Goal: Navigation & Orientation: Find specific page/section

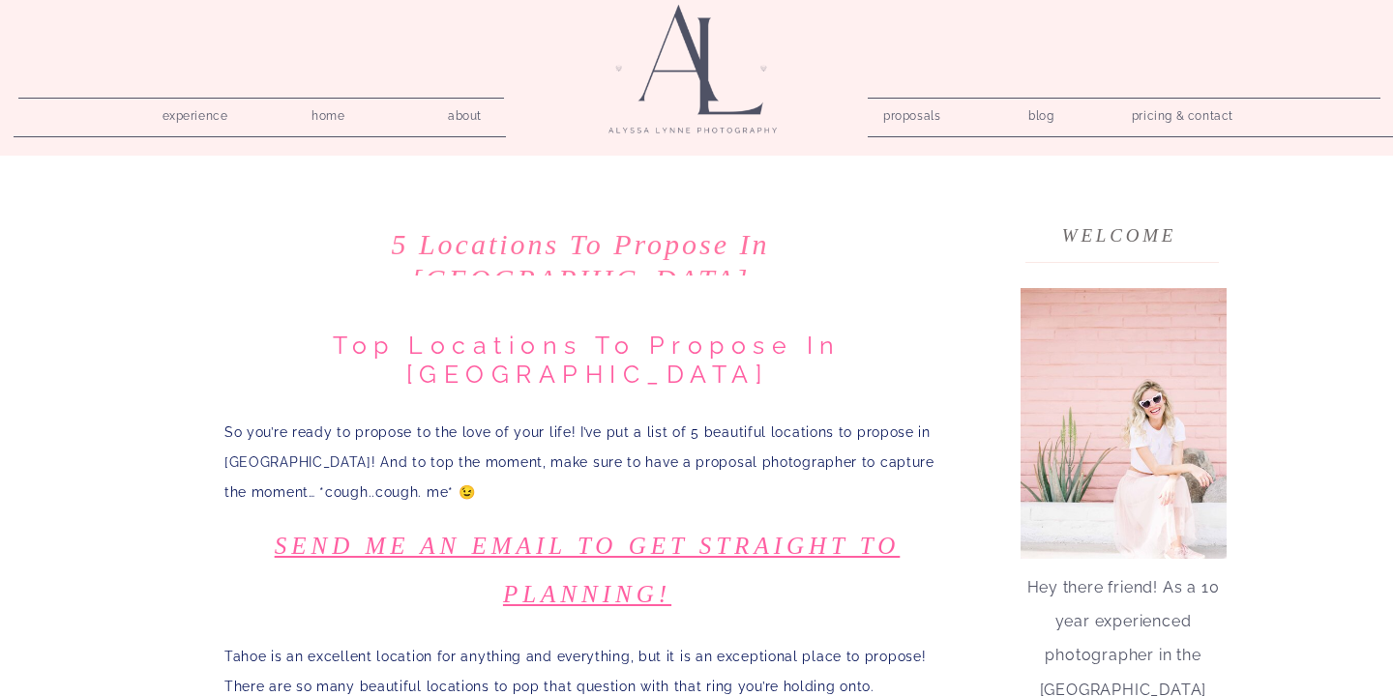
click at [1163, 126] on nav "pricing & contact" at bounding box center [1182, 116] width 117 height 27
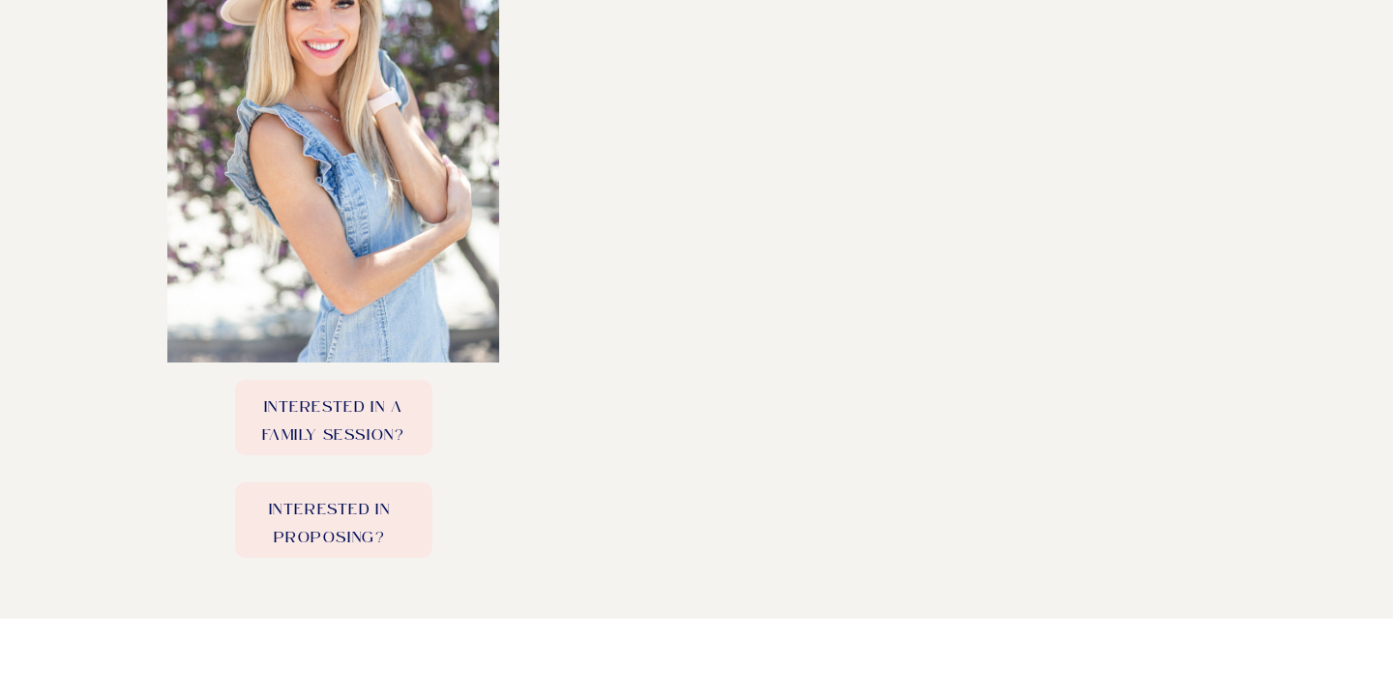
scroll to position [797, 0]
click at [391, 532] on p "Interested in Proposing?" at bounding box center [329, 518] width 196 height 47
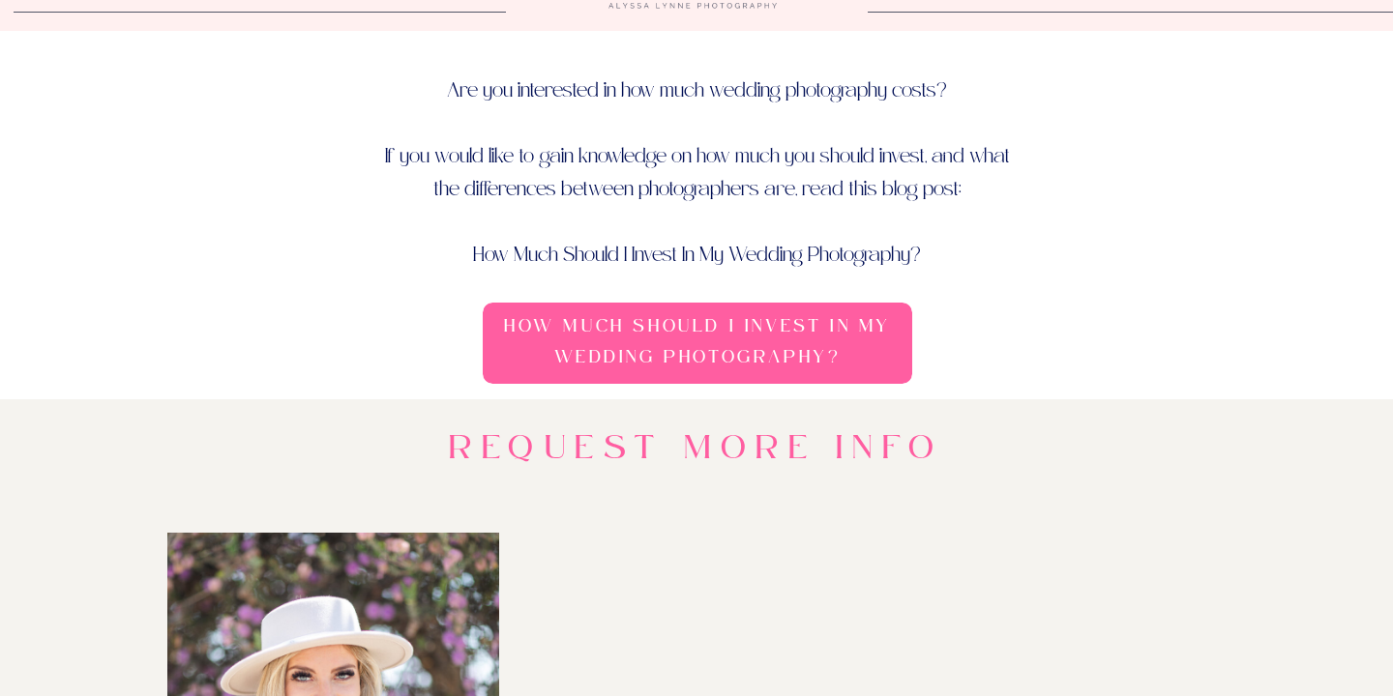
scroll to position [0, 0]
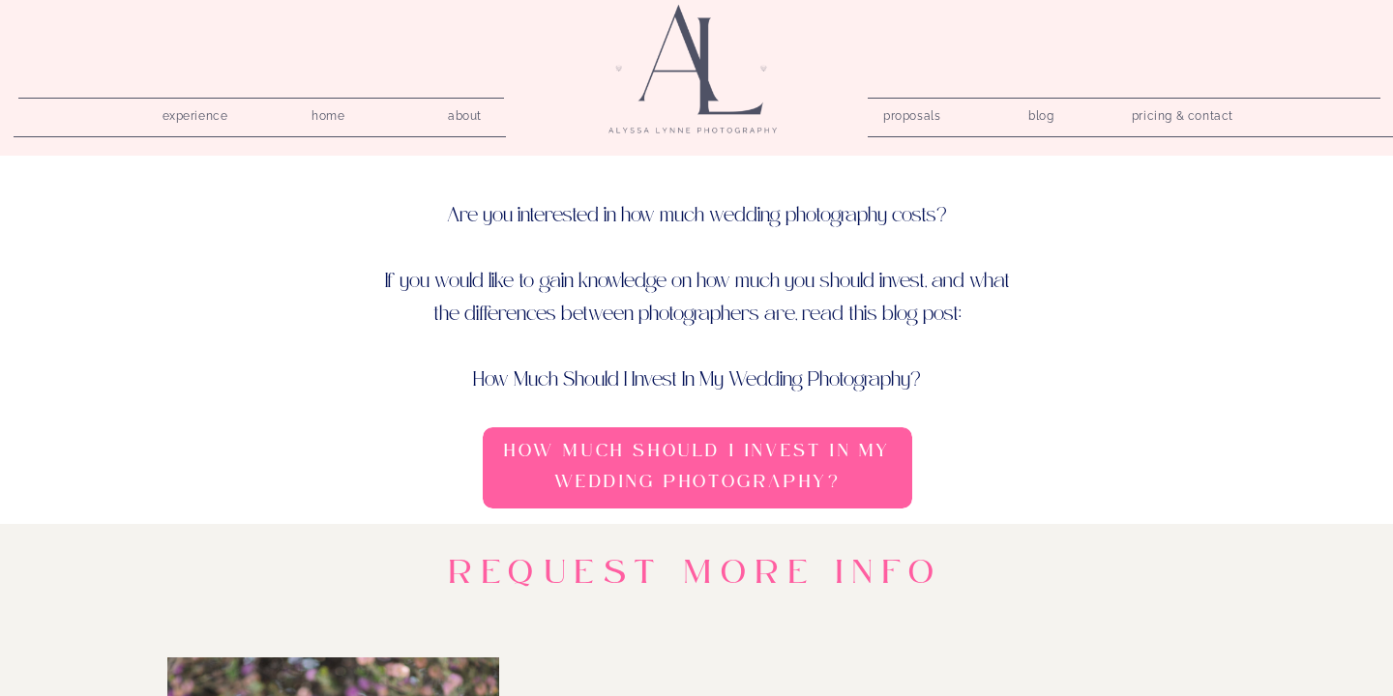
click at [217, 115] on nav "experience" at bounding box center [195, 112] width 92 height 18
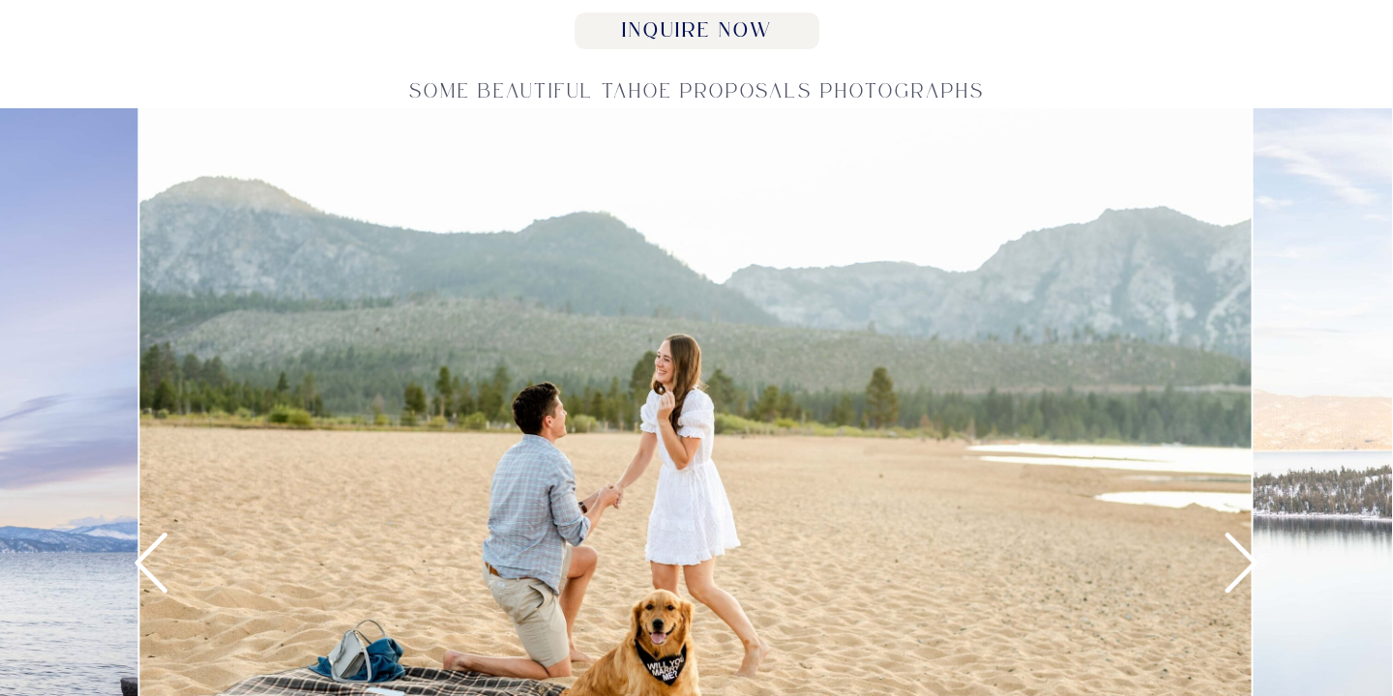
scroll to position [2402, 0]
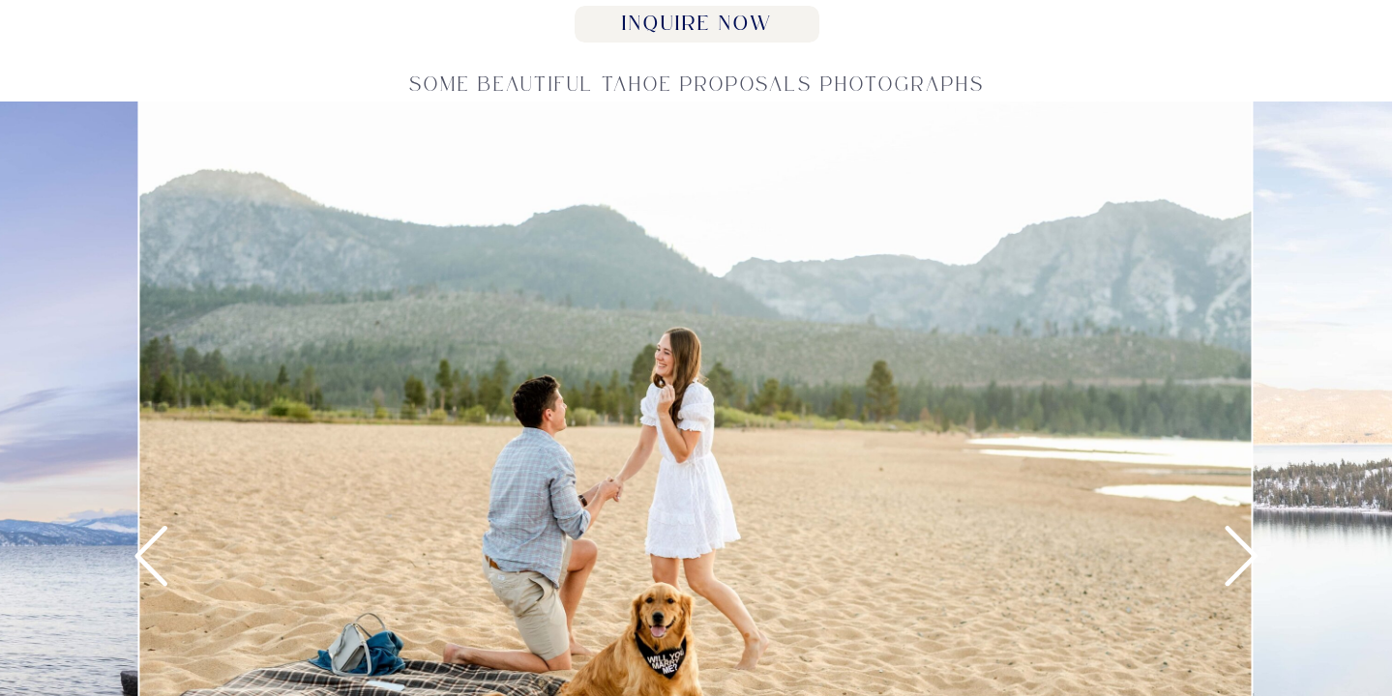
click at [1239, 554] on icon at bounding box center [1241, 556] width 72 height 72
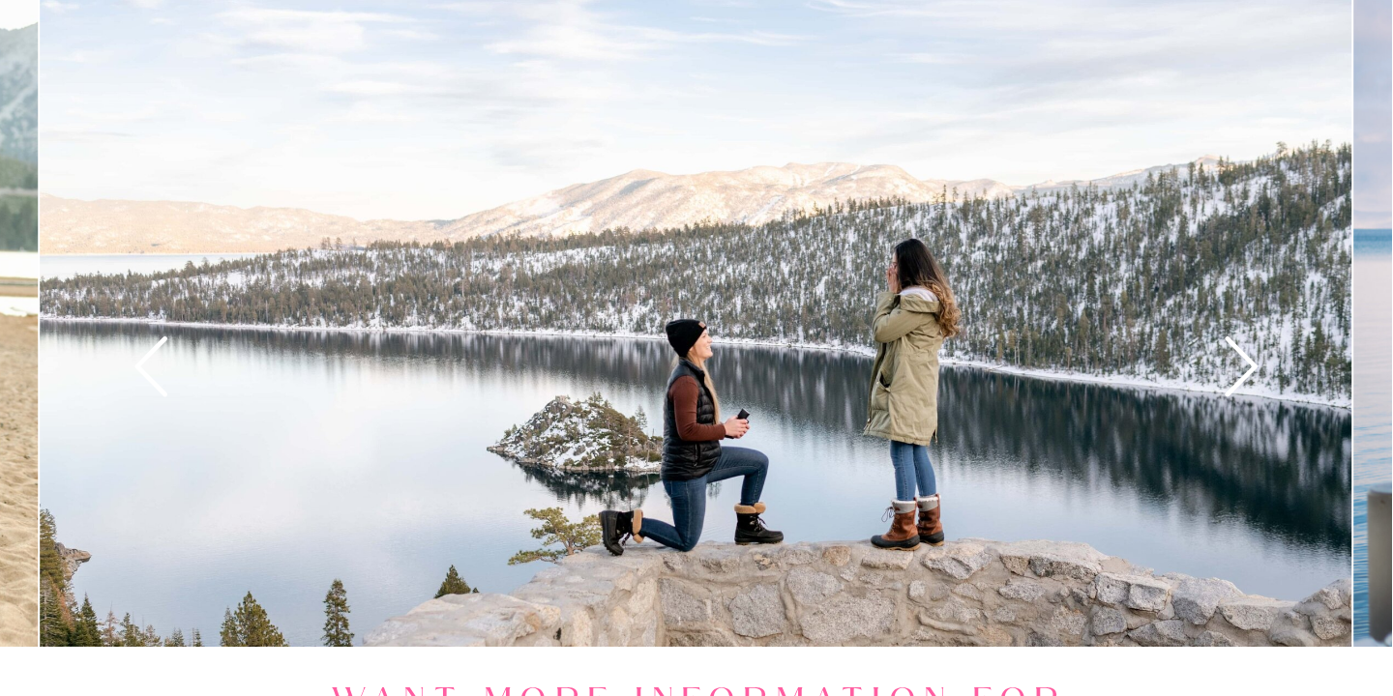
scroll to position [2599, 0]
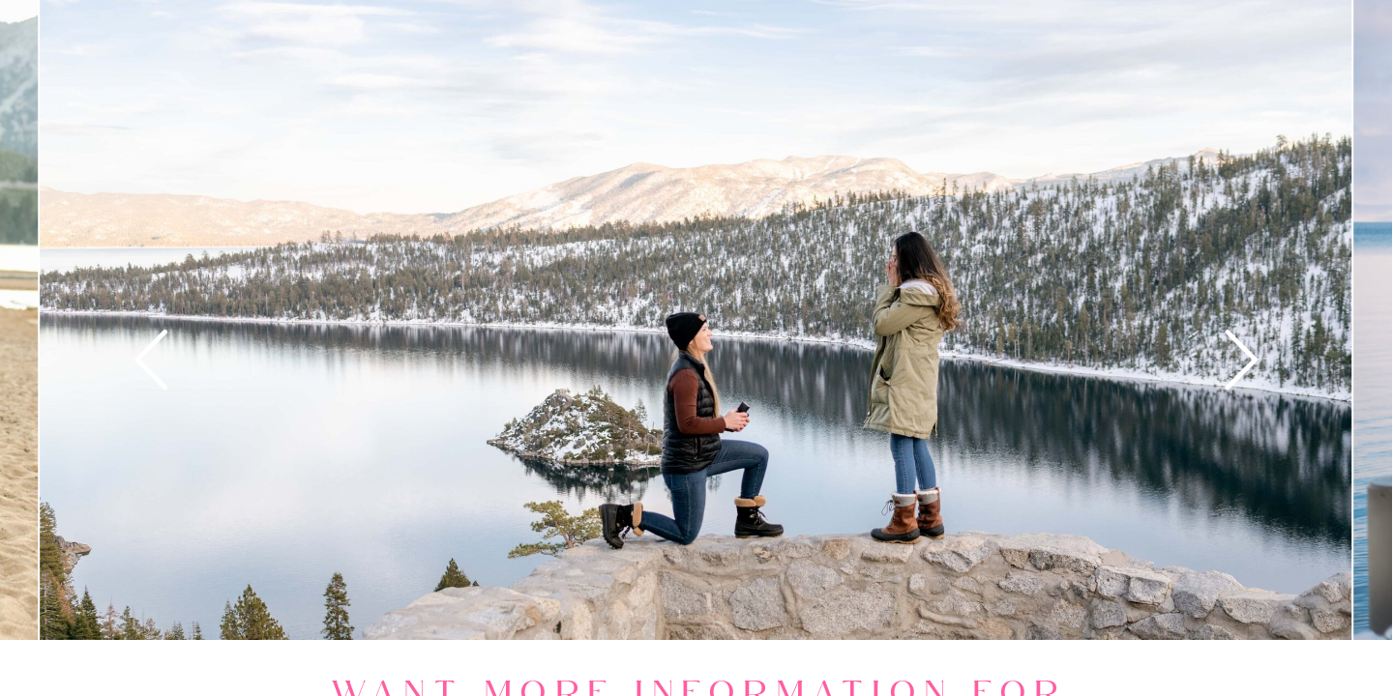
click at [1229, 367] on icon at bounding box center [1241, 360] width 72 height 72
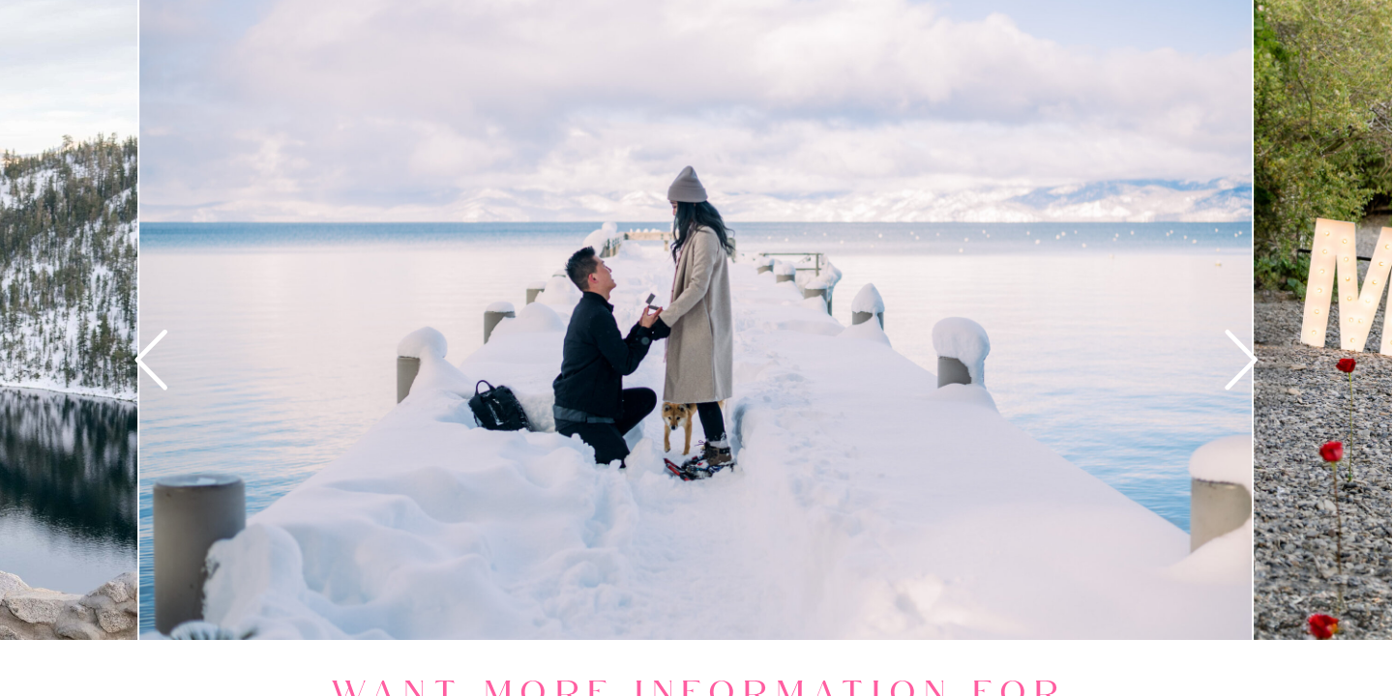
click at [1229, 368] on icon at bounding box center [1241, 360] width 72 height 72
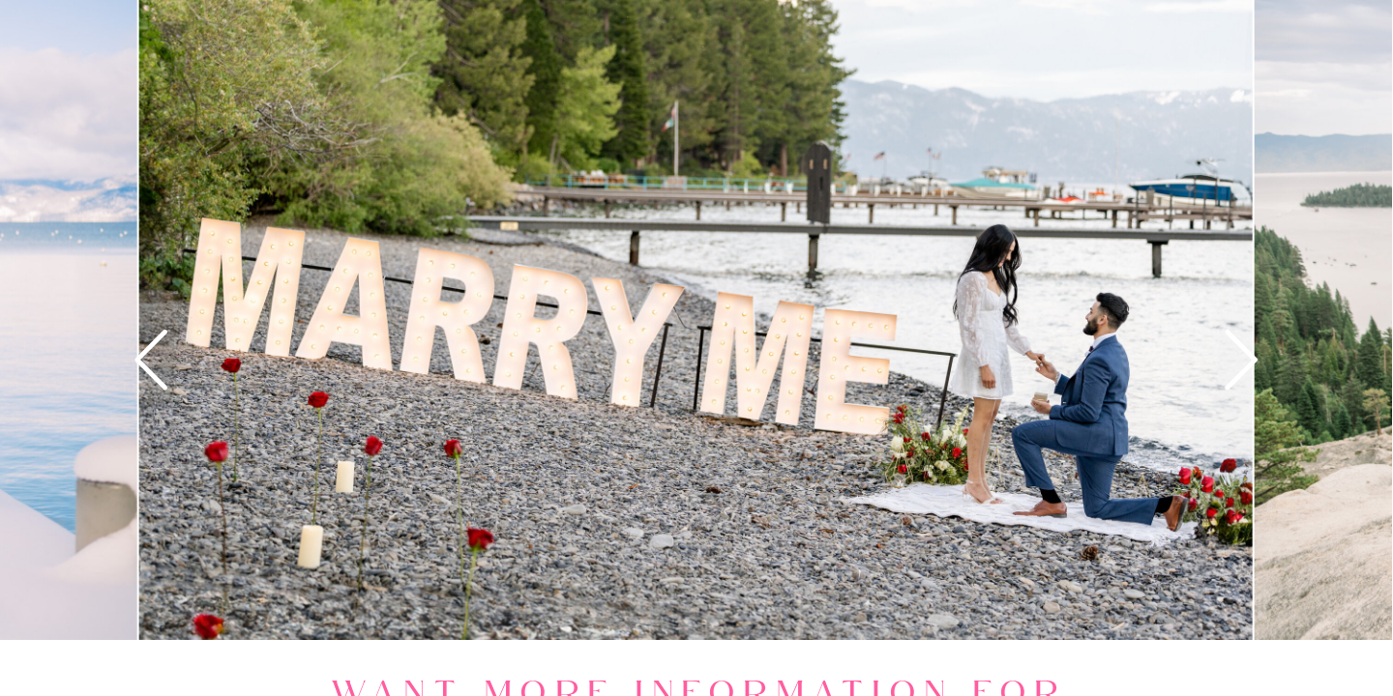
click at [1229, 368] on icon at bounding box center [1241, 360] width 72 height 72
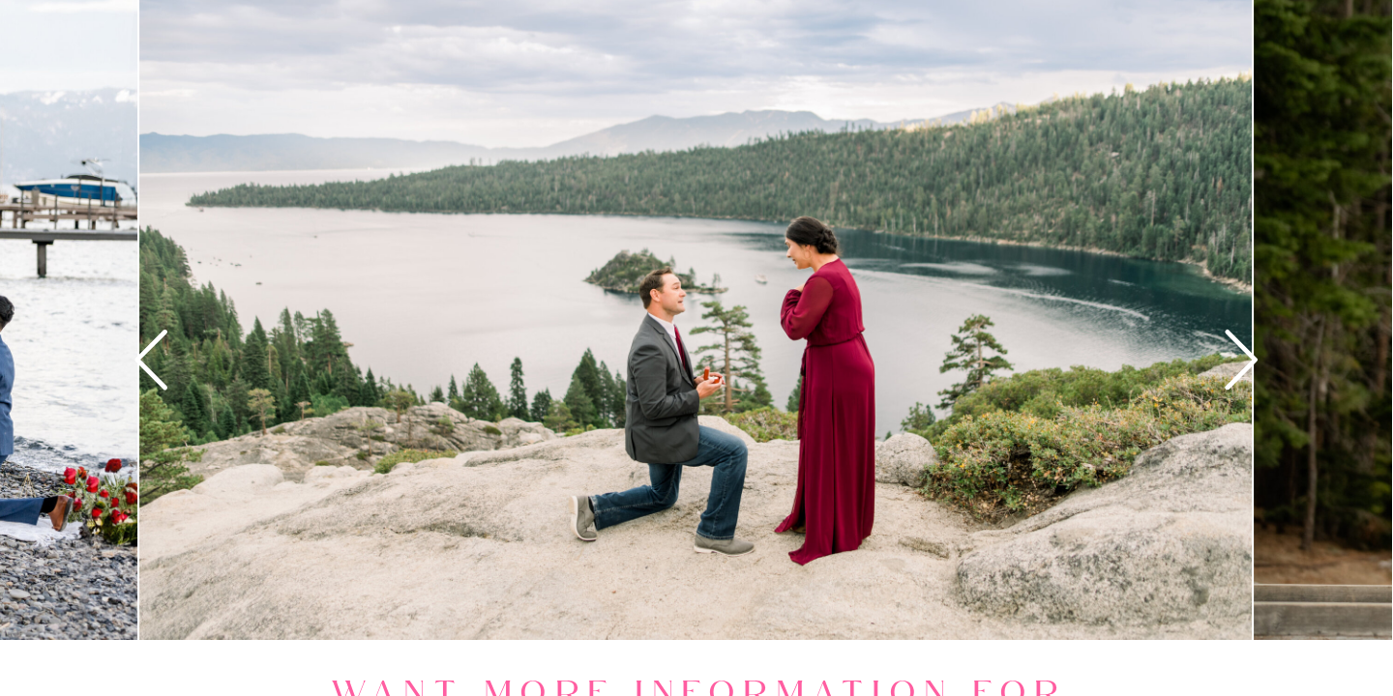
click at [1229, 368] on icon at bounding box center [1241, 360] width 72 height 72
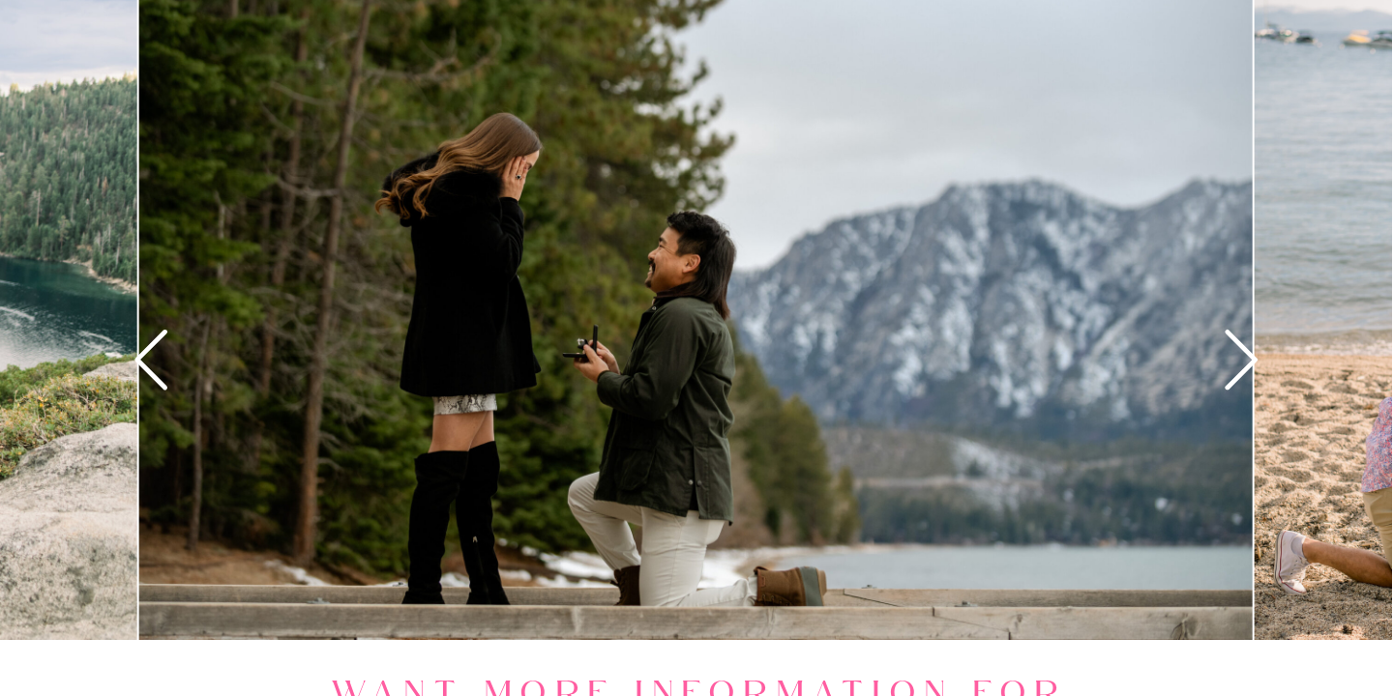
click at [1229, 368] on icon at bounding box center [1241, 360] width 72 height 72
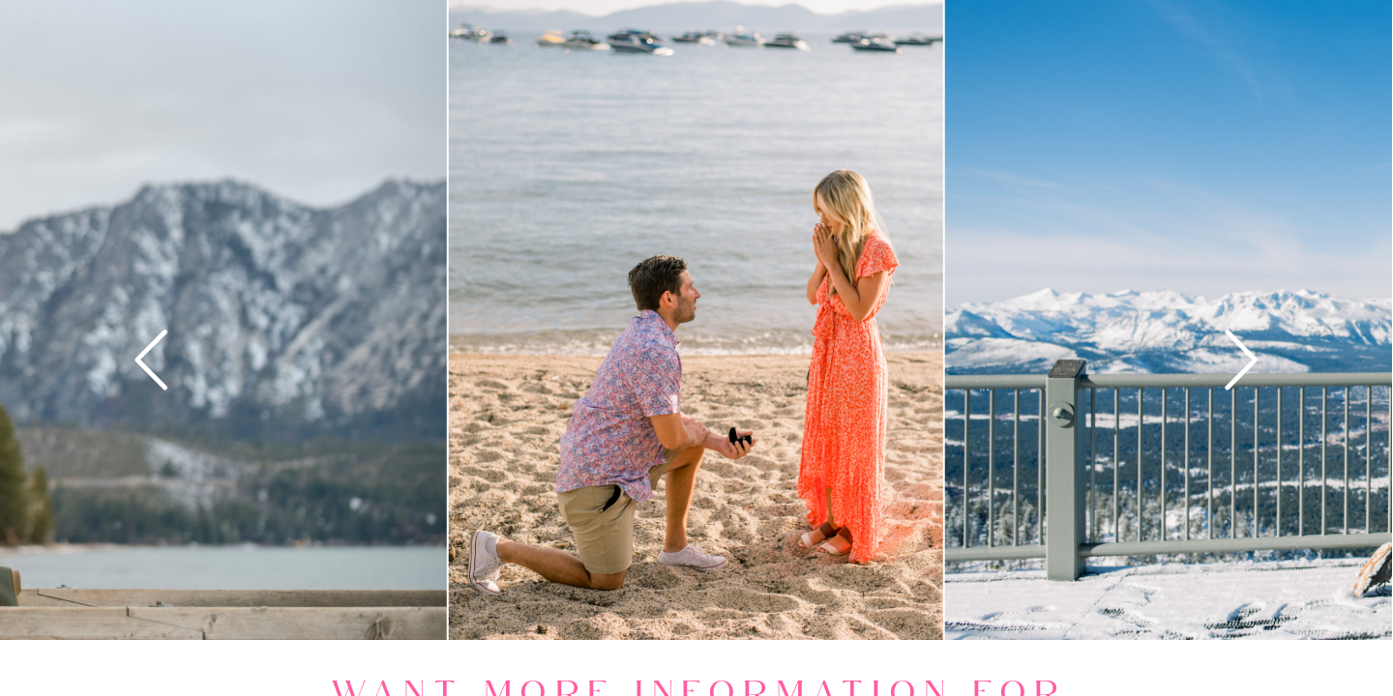
click at [1229, 368] on icon at bounding box center [1241, 360] width 72 height 72
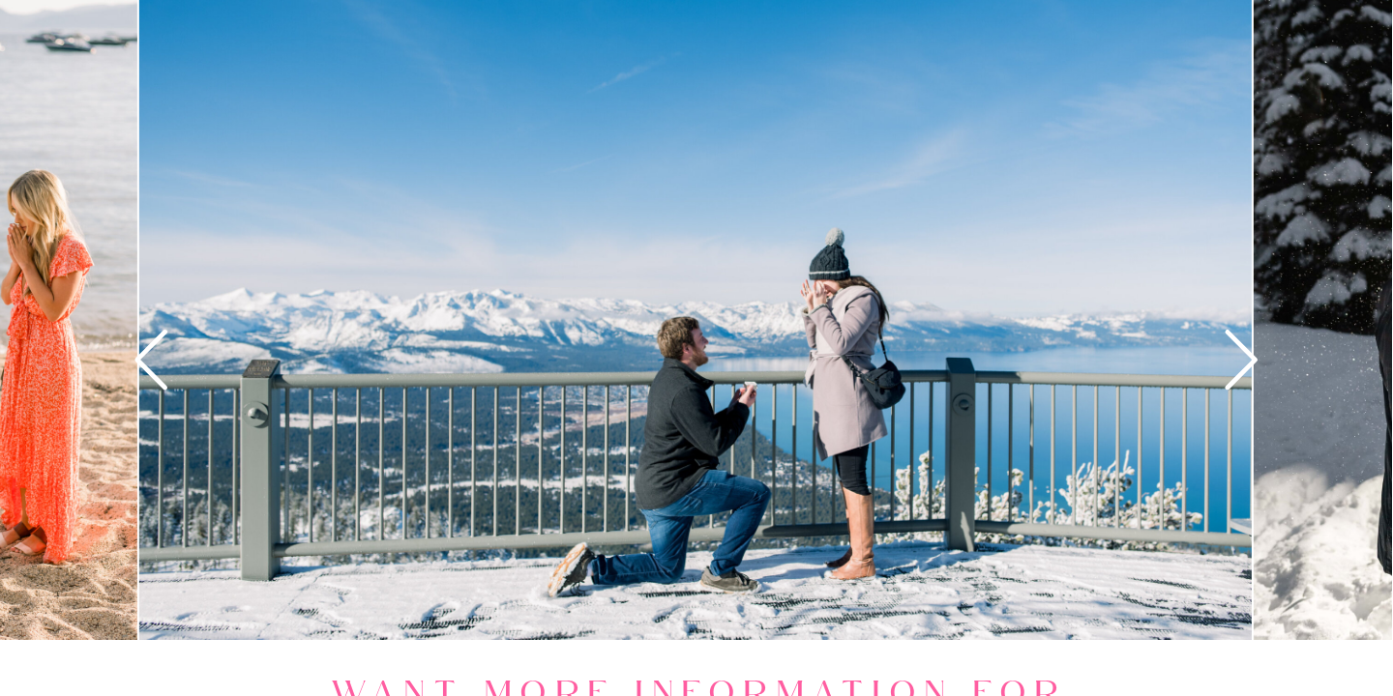
click at [1229, 368] on icon at bounding box center [1241, 360] width 72 height 72
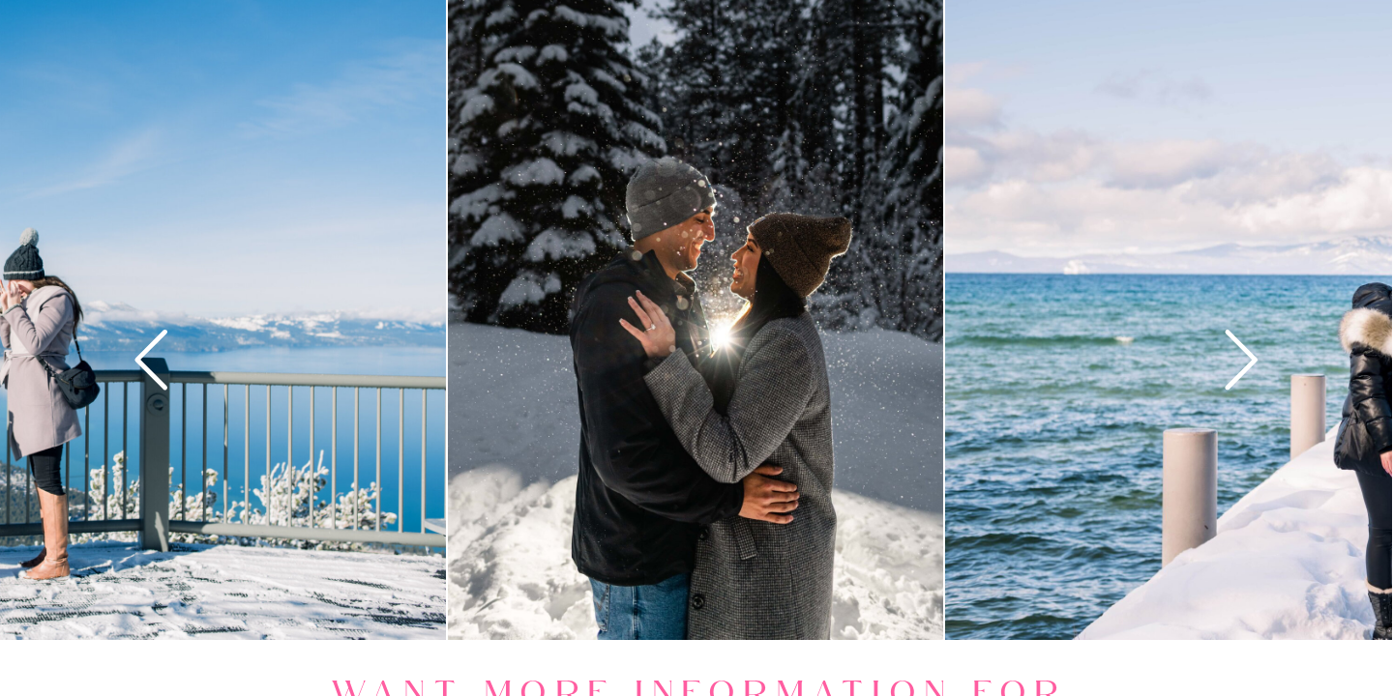
click at [1229, 368] on icon at bounding box center [1241, 360] width 72 height 72
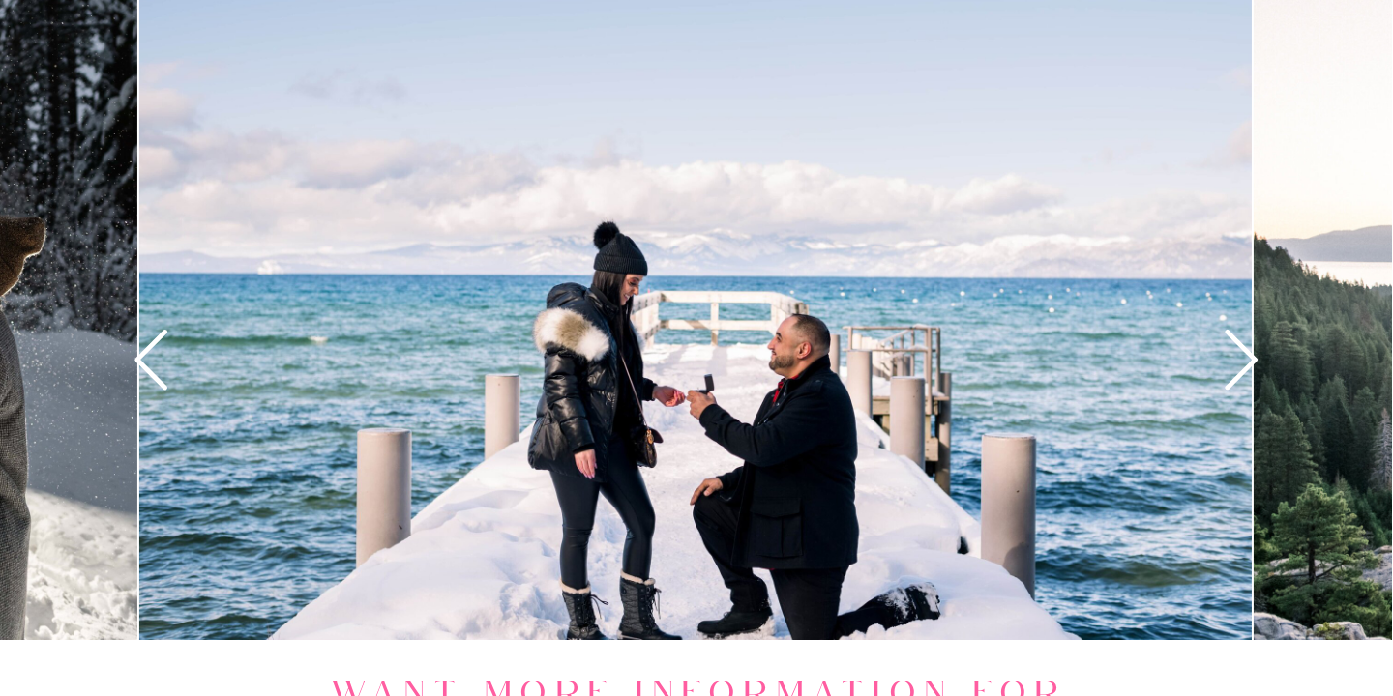
click at [1229, 368] on icon at bounding box center [1241, 360] width 72 height 72
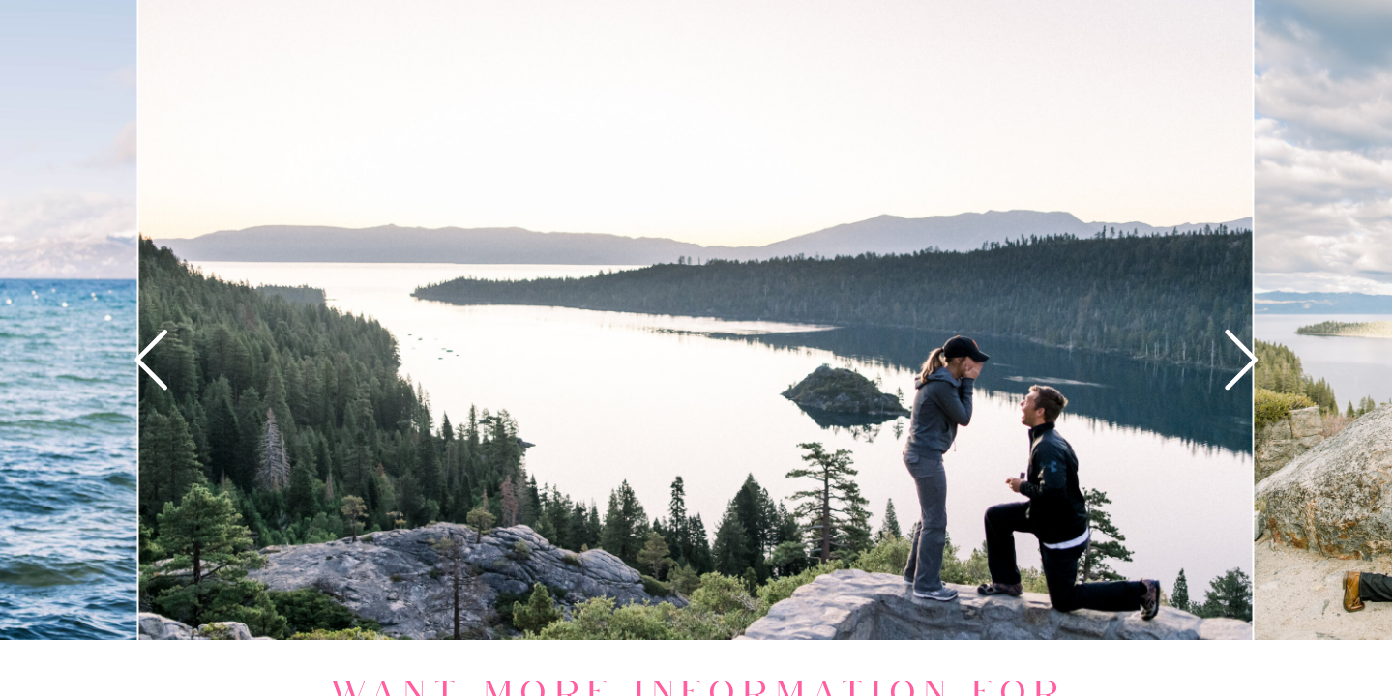
click at [1229, 368] on icon at bounding box center [1241, 360] width 72 height 72
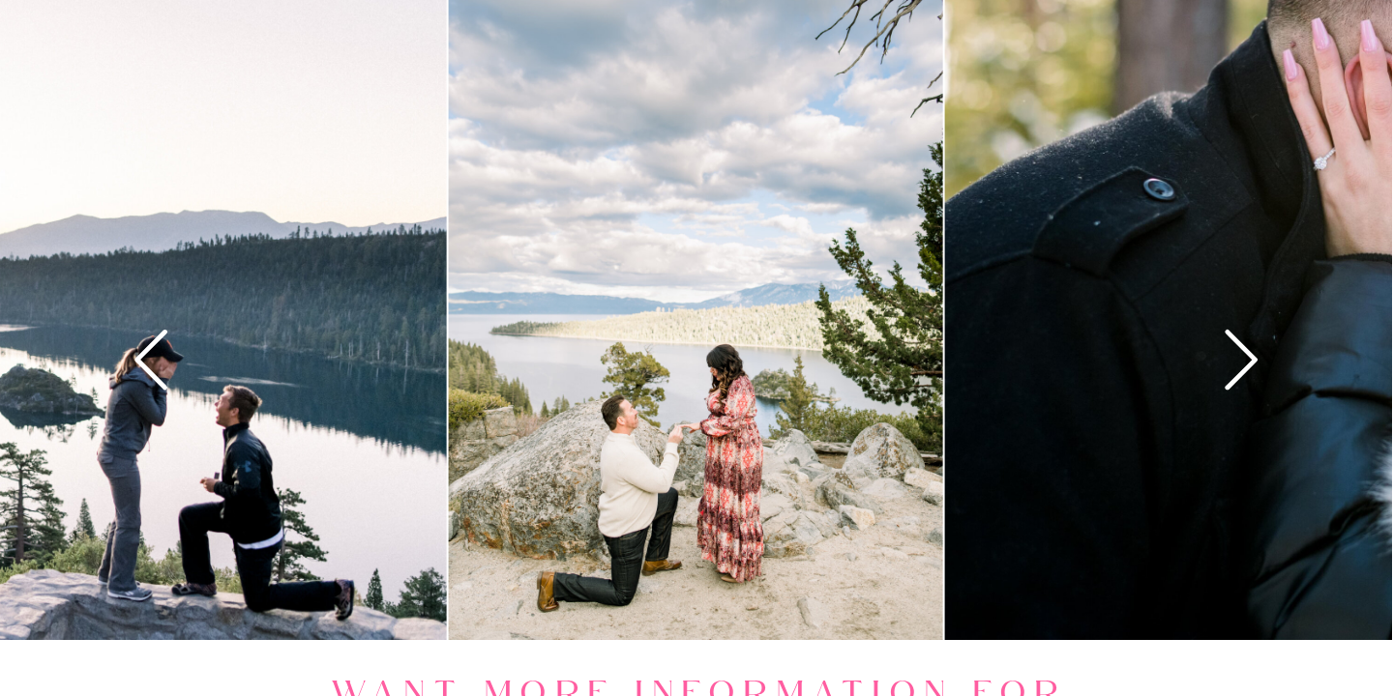
click at [1229, 368] on icon at bounding box center [1241, 360] width 72 height 72
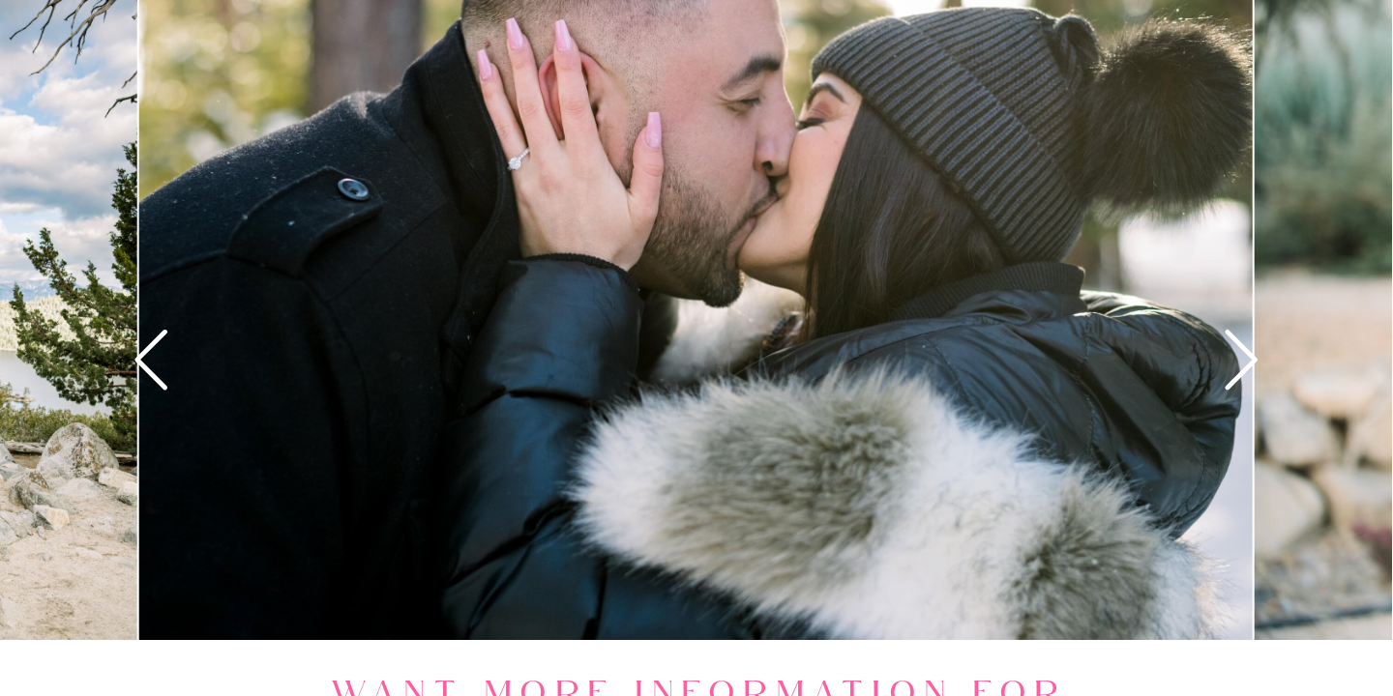
click at [1229, 368] on icon at bounding box center [1241, 360] width 72 height 72
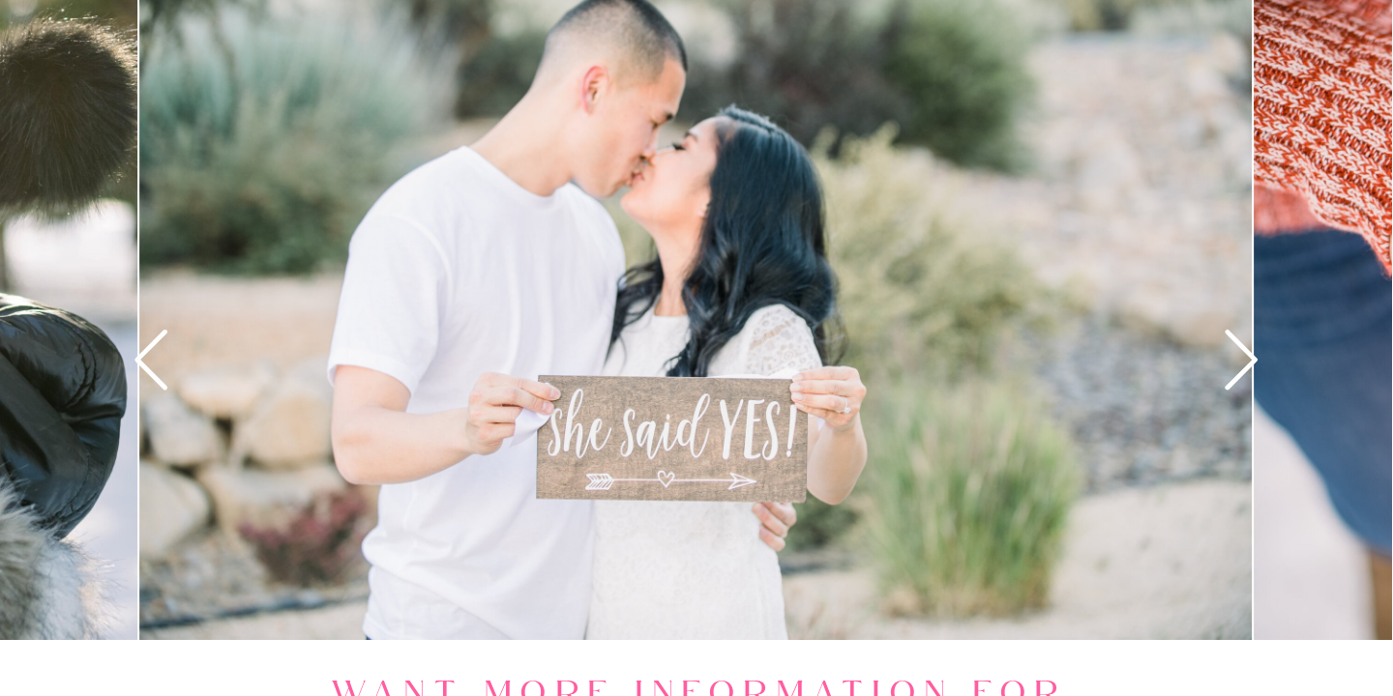
click at [1229, 368] on icon at bounding box center [1241, 360] width 72 height 72
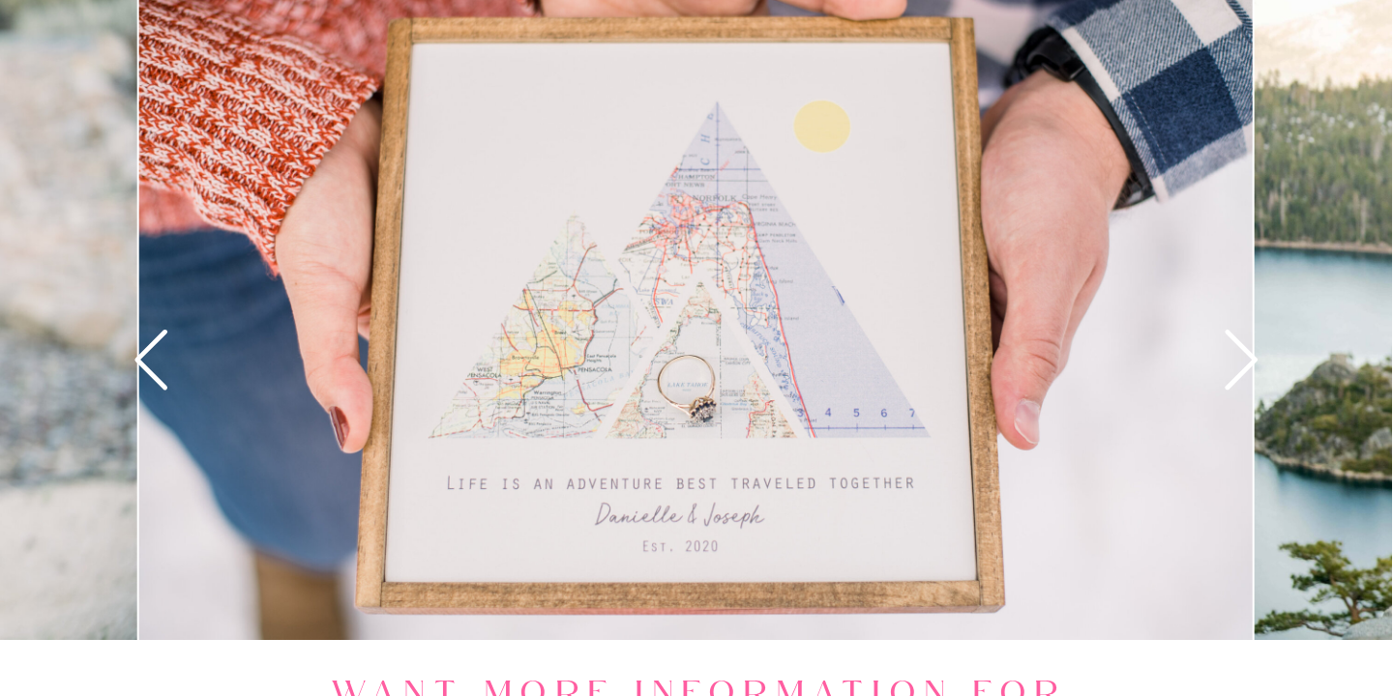
click at [1229, 368] on icon at bounding box center [1241, 360] width 72 height 72
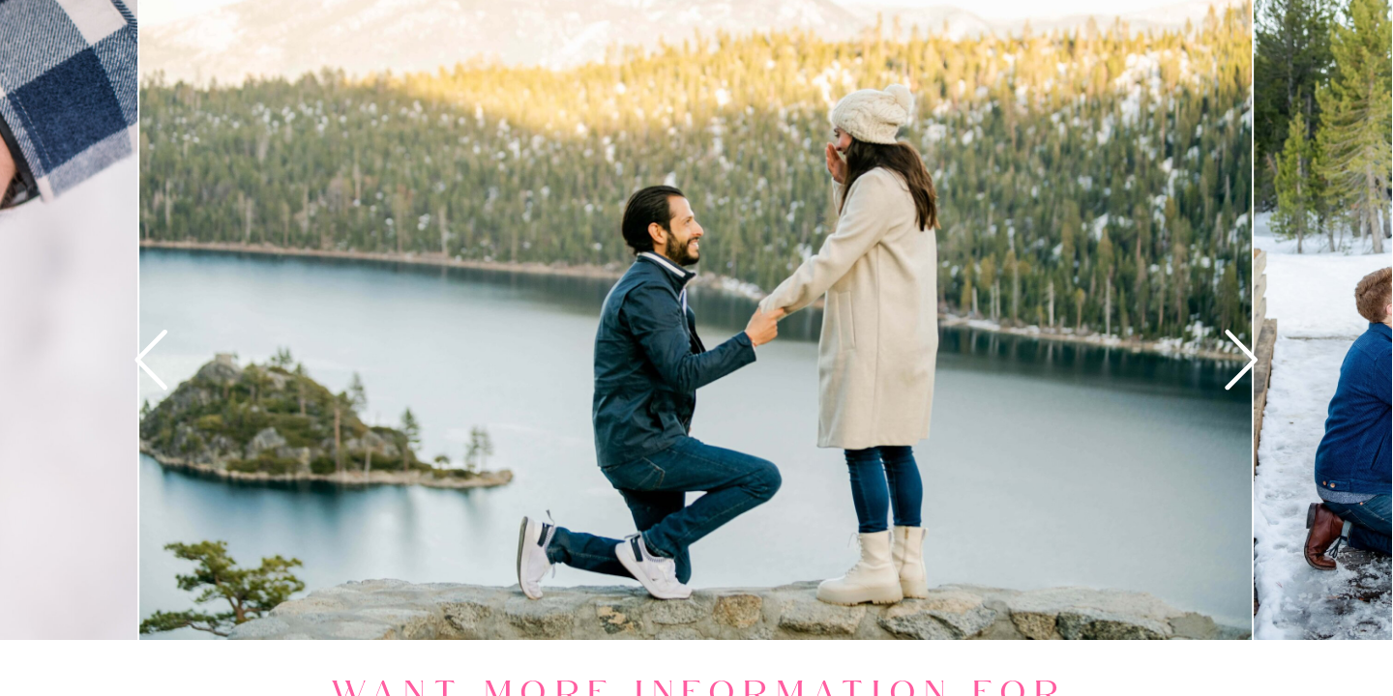
click at [1229, 368] on icon at bounding box center [1241, 360] width 72 height 72
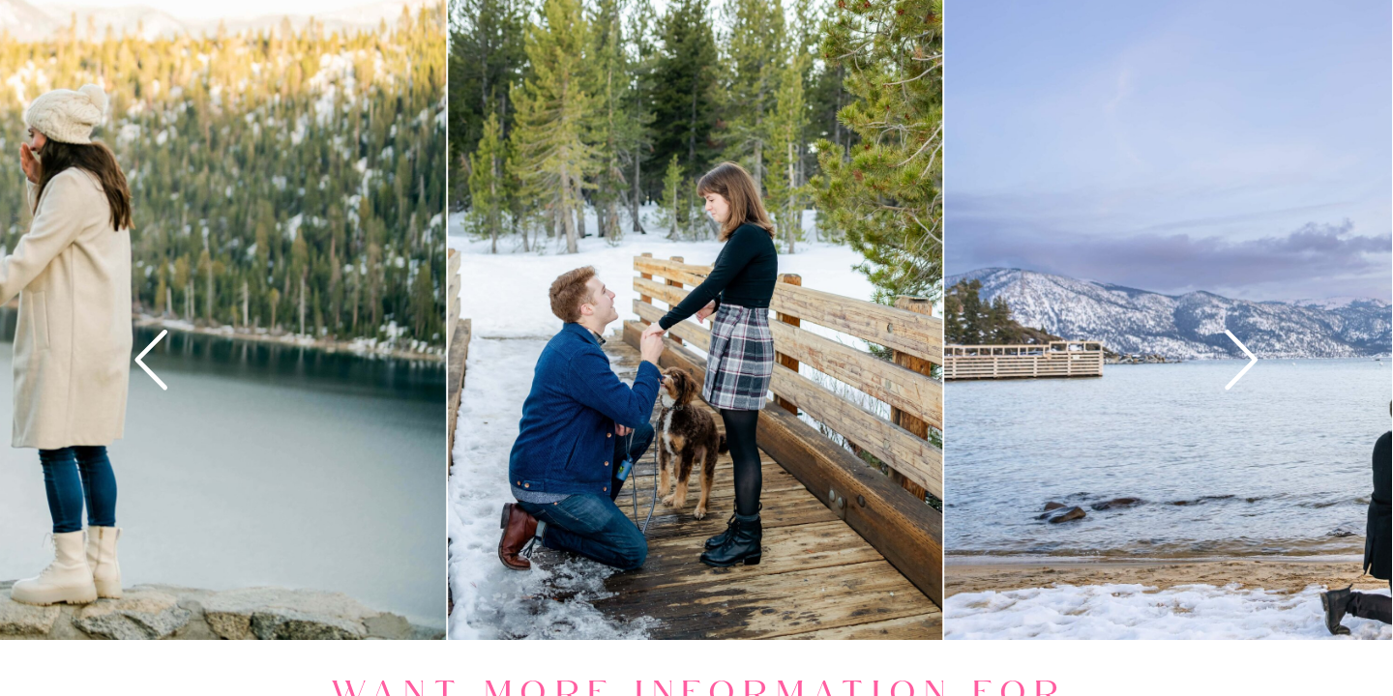
click at [1229, 368] on icon at bounding box center [1241, 360] width 72 height 72
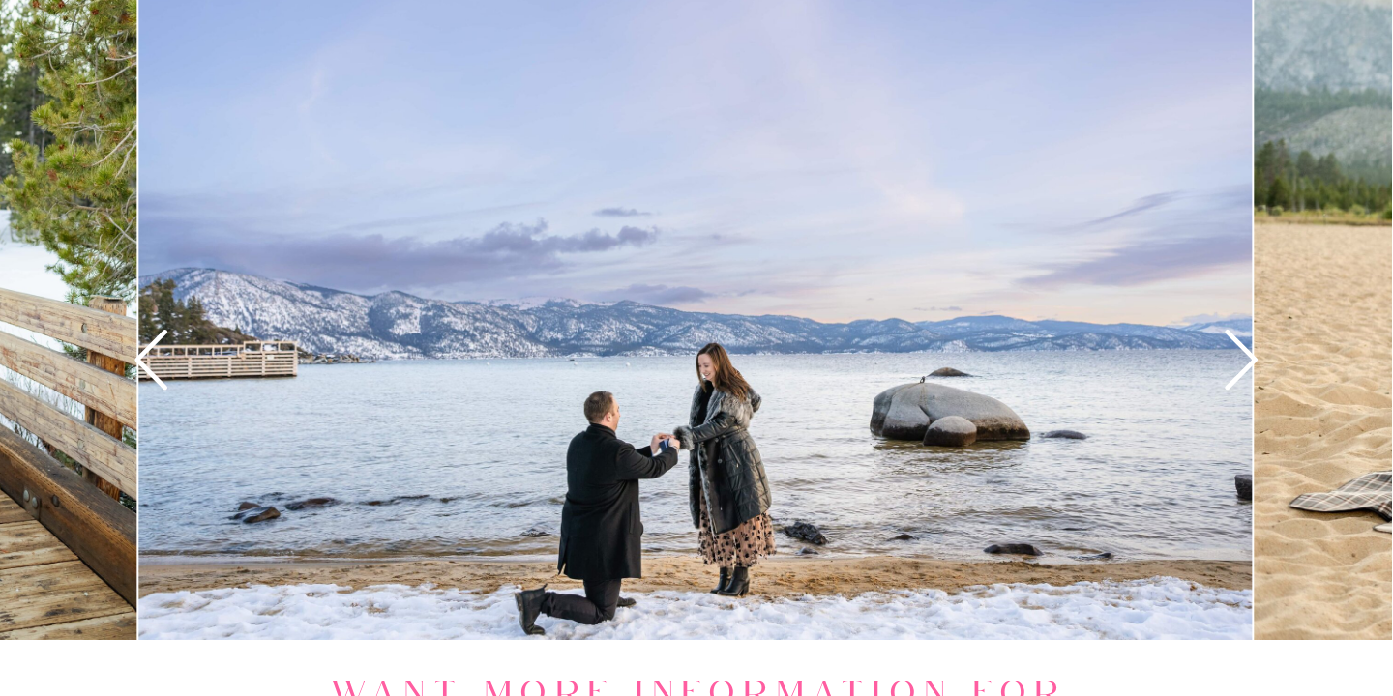
click at [1229, 368] on icon at bounding box center [1241, 360] width 72 height 72
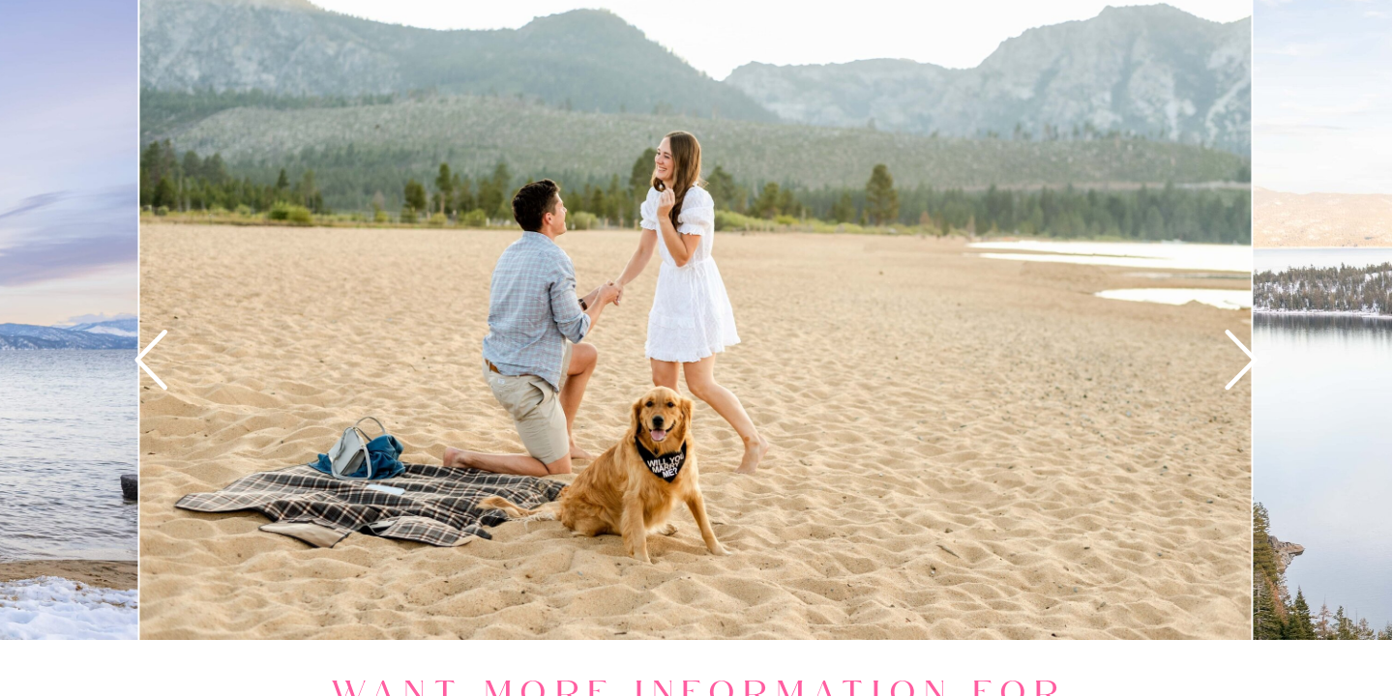
click at [1229, 368] on icon at bounding box center [1241, 360] width 72 height 72
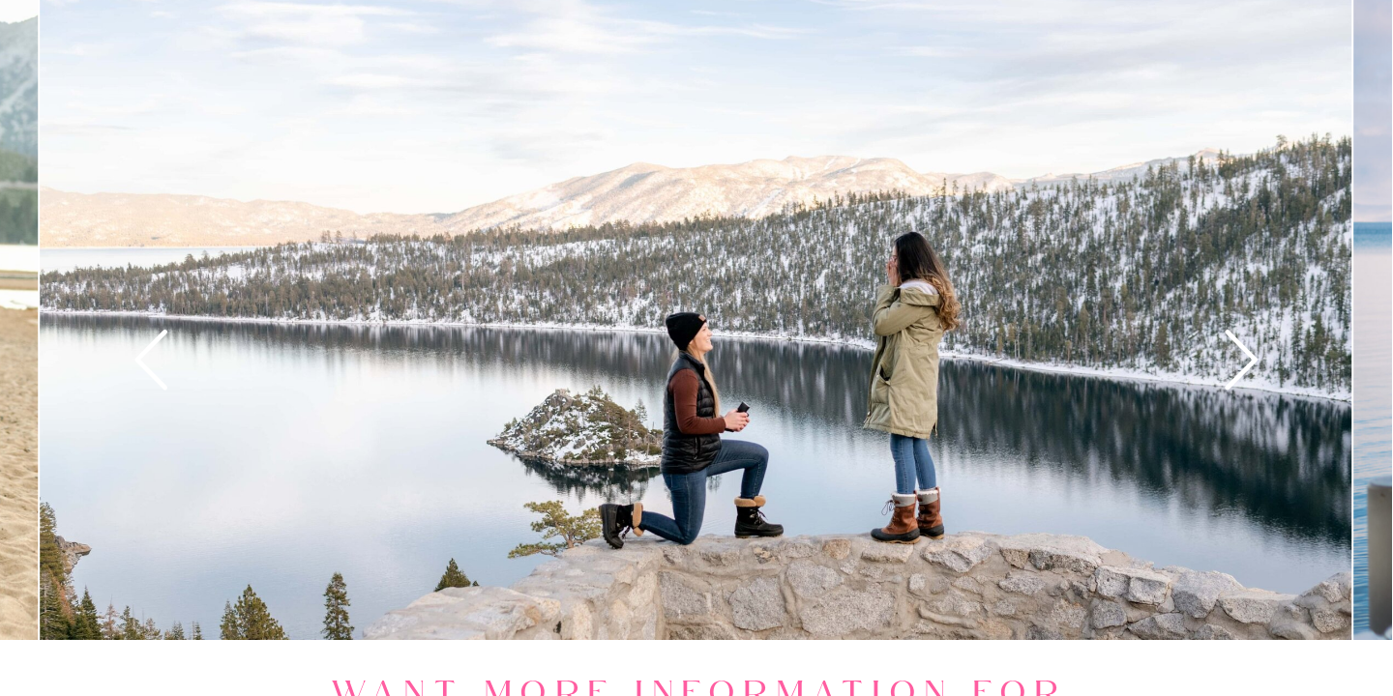
click at [1229, 368] on icon at bounding box center [1241, 360] width 72 height 72
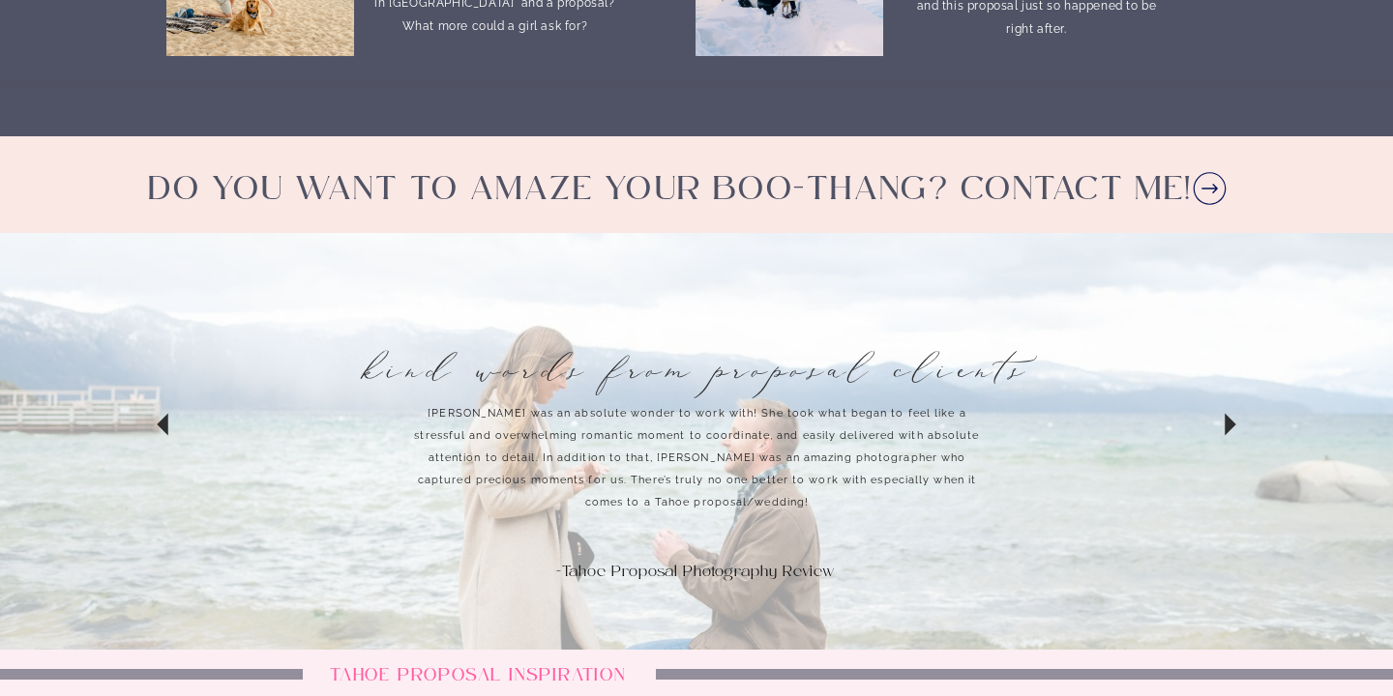
scroll to position [5215, 0]
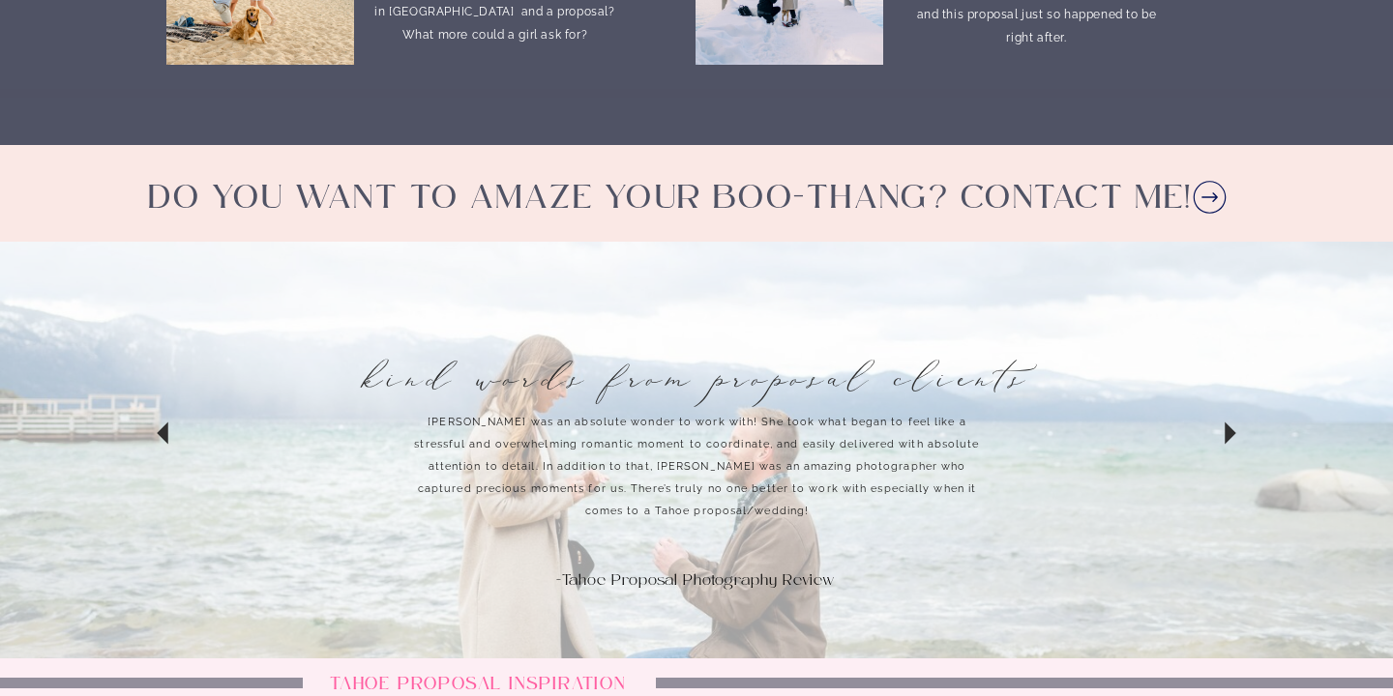
click at [1226, 433] on icon at bounding box center [1230, 434] width 12 height 22
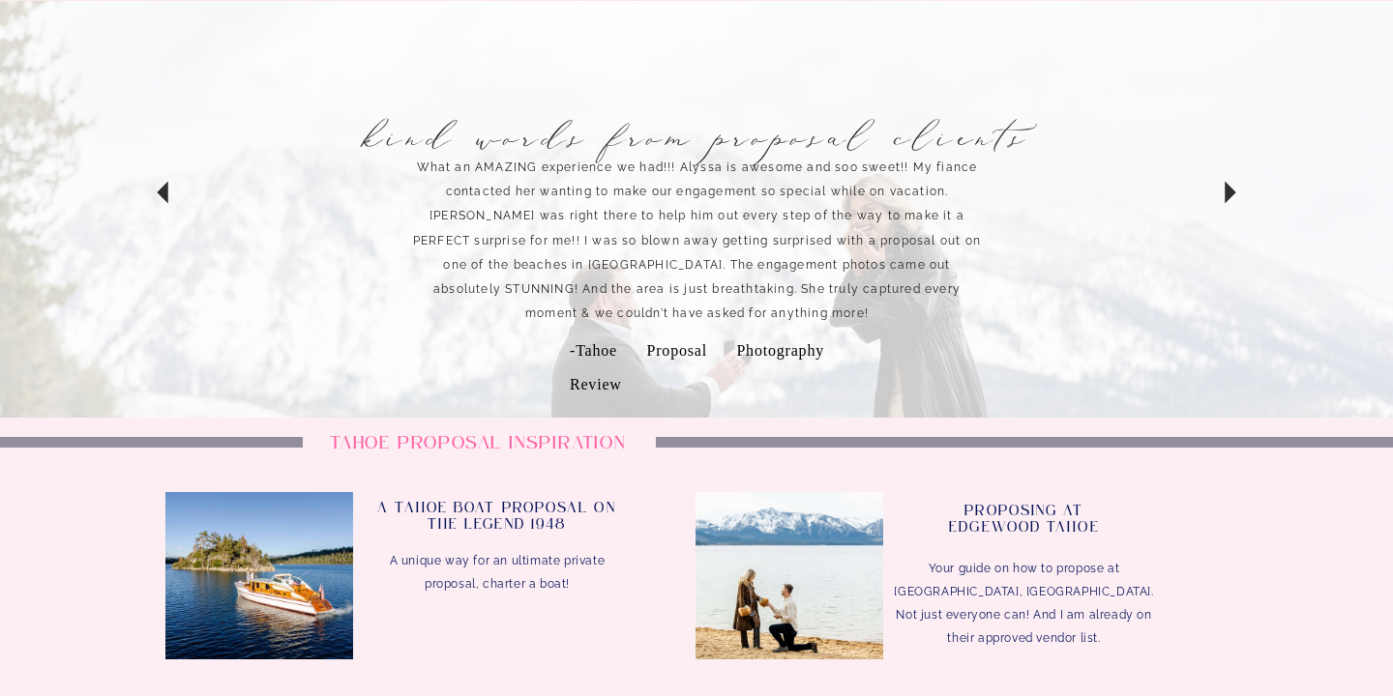
scroll to position [5457, 0]
click at [597, 351] on p "-Tahoe Proposal Photography Review" at bounding box center [697, 342] width 254 height 18
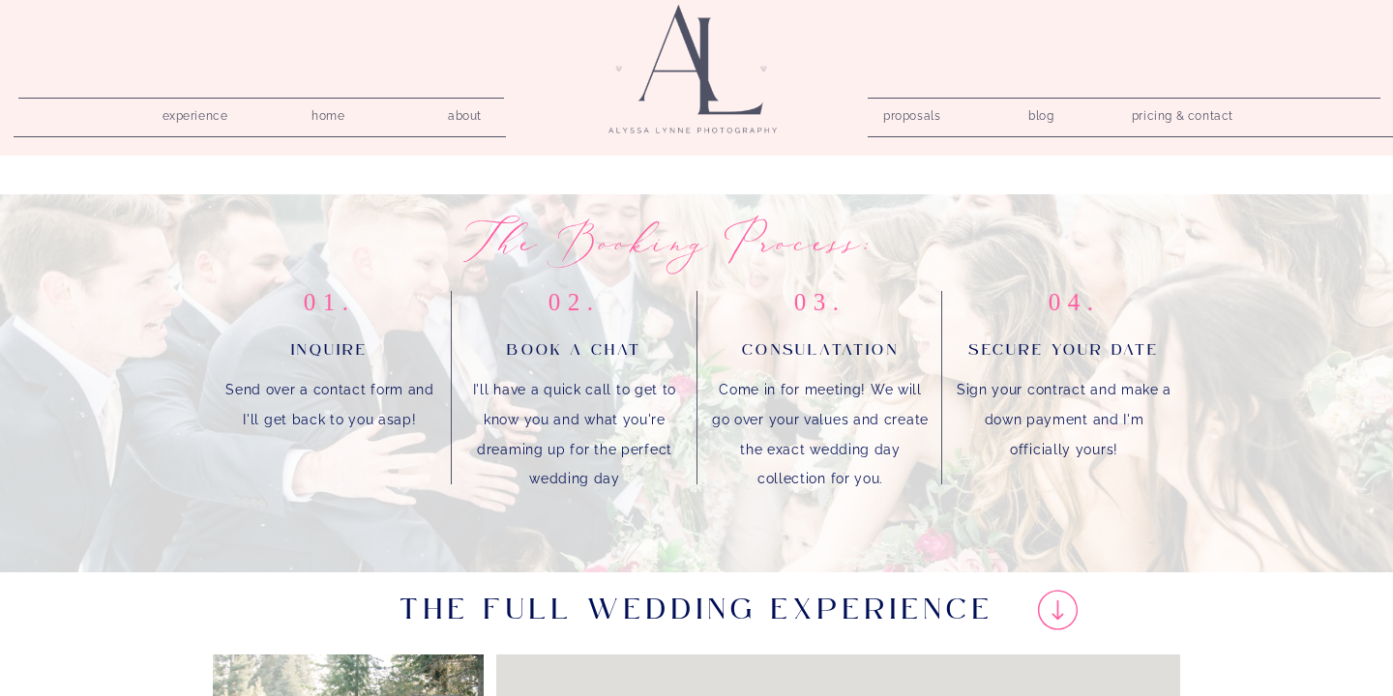
click at [456, 117] on nav "about" at bounding box center [464, 112] width 55 height 18
click at [474, 117] on nav "about" at bounding box center [464, 112] width 55 height 18
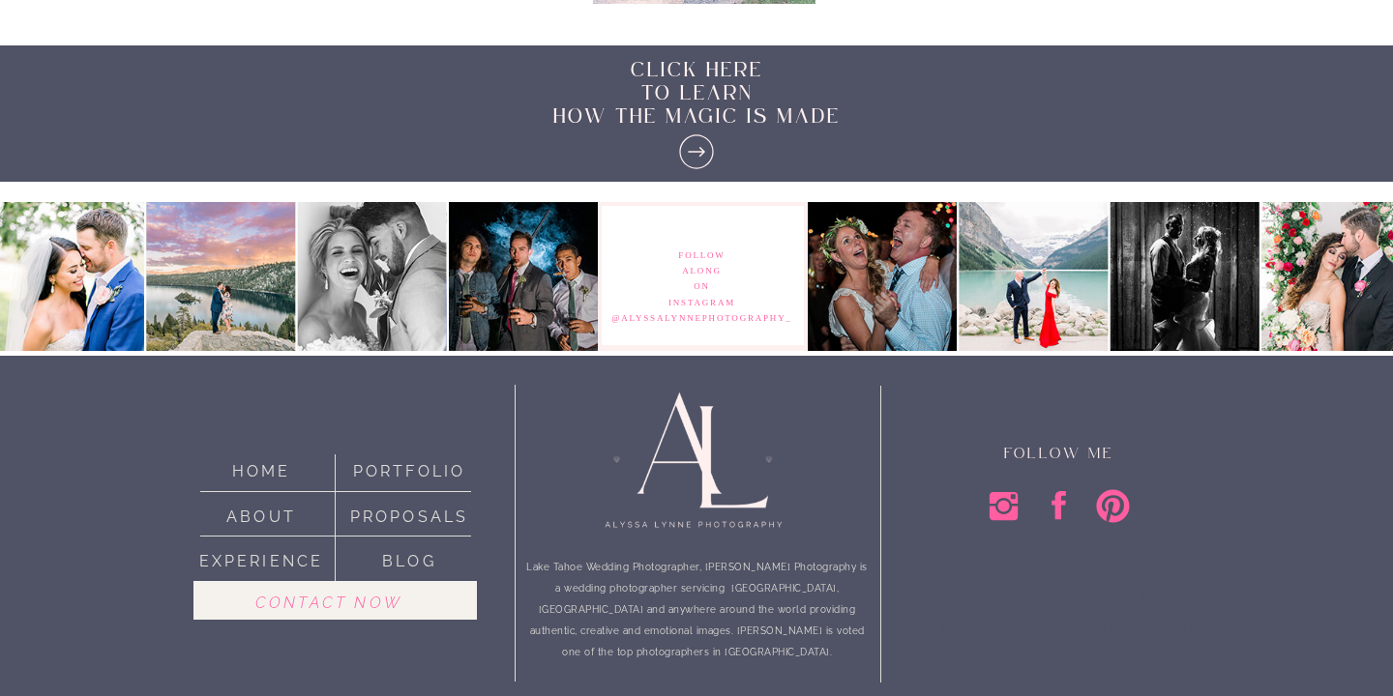
scroll to position [2900, 0]
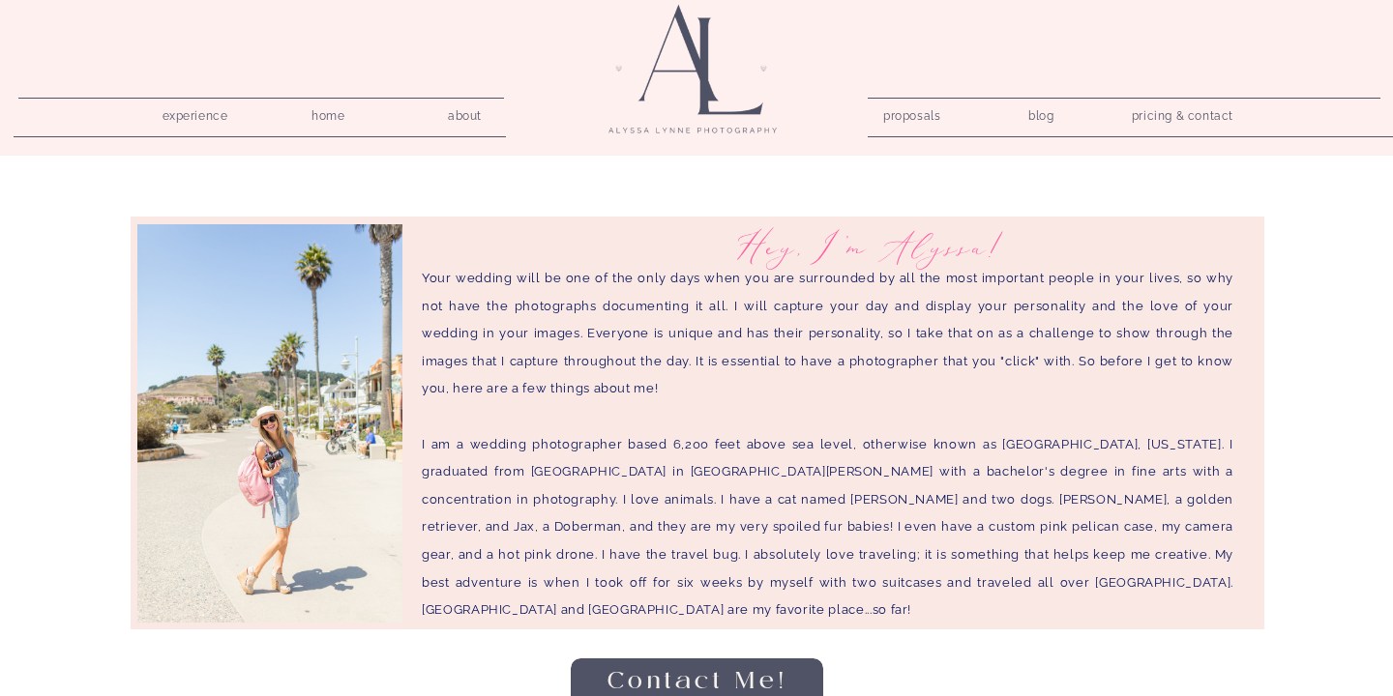
click at [353, 118] on nav "home" at bounding box center [328, 112] width 55 height 18
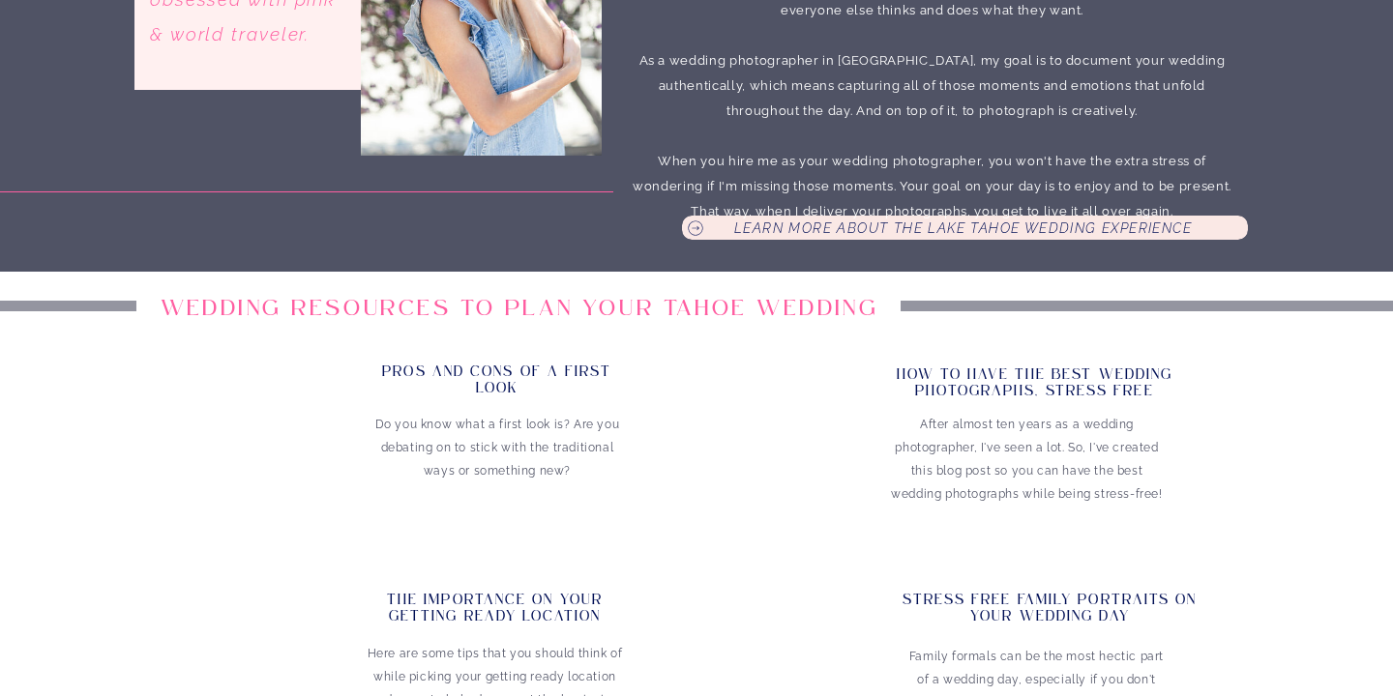
scroll to position [1186, 0]
